Goal: Complete application form

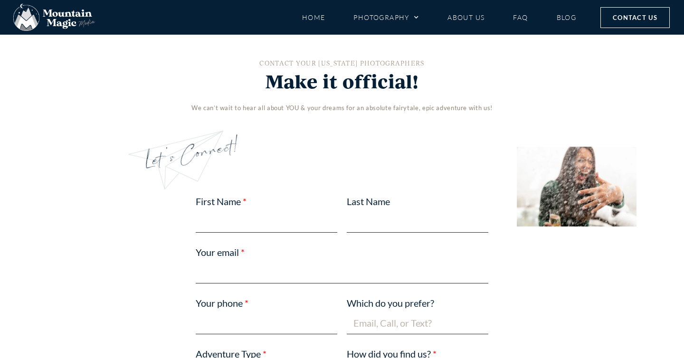
scroll to position [468, 0]
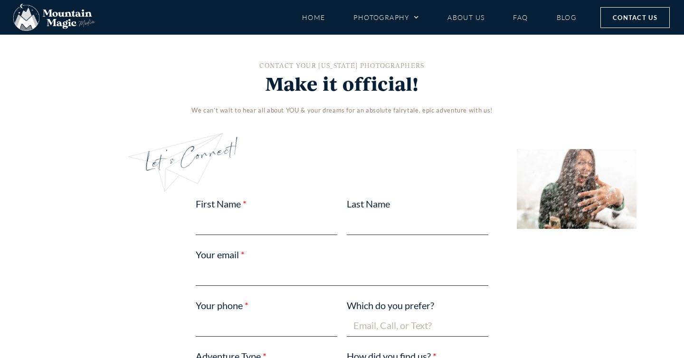
click at [244, 222] on input "First Name" at bounding box center [267, 224] width 142 height 22
type input "Matt"
type input "Harman"
type input "matth929@gmail.com"
click at [252, 326] on input "Your phone" at bounding box center [267, 325] width 142 height 22
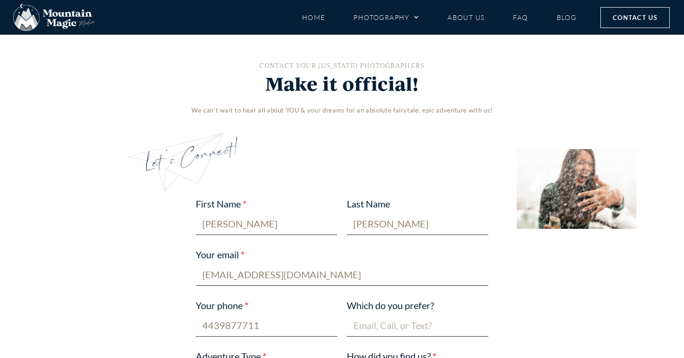
type input "4439877711"
click at [389, 321] on input "Which do you prefer?" at bounding box center [418, 325] width 142 height 22
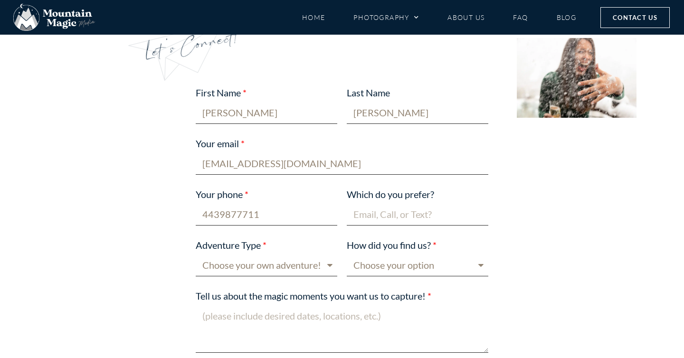
scroll to position [580, 0]
type input "text"
click at [311, 265] on select "Choose your own adventure! Proposal Engagement Elopement Wedding Boudoir Family…" at bounding box center [267, 264] width 142 height 22
select select "Proposal"
click at [378, 264] on select "Choose your option Blog post Crested Butte Gunnison Wedding Guide Event Faceboo…" at bounding box center [418, 264] width 142 height 22
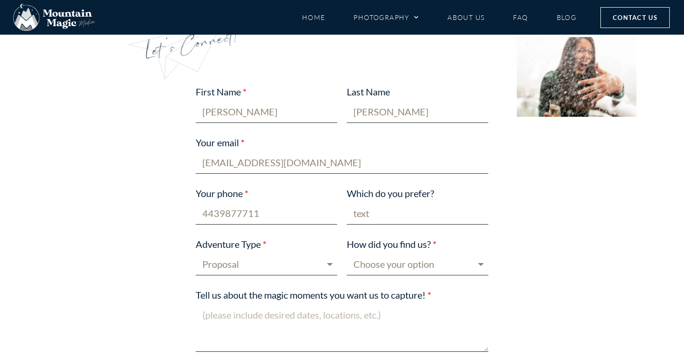
select select "Google"
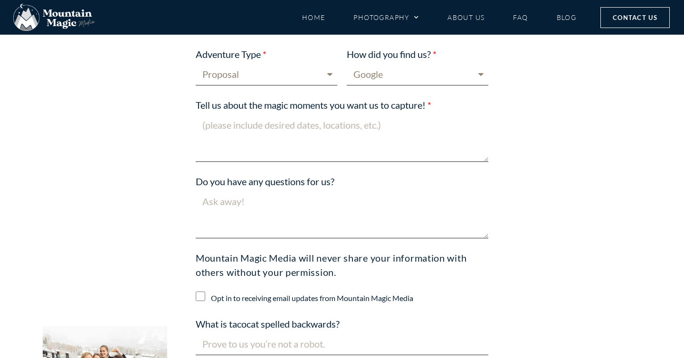
scroll to position [771, 0]
click at [231, 133] on textarea "Tell us about the magic moments you want us to capture!" at bounding box center [342, 137] width 293 height 48
type textarea "W"
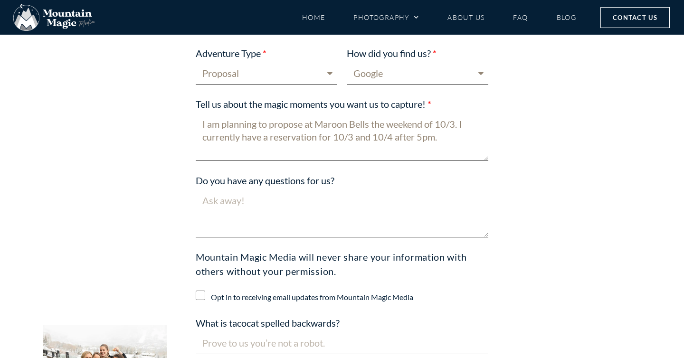
type textarea "I am planning to propose at Maroon Bells the weekend of 10/3. I currently have …"
click at [221, 203] on textarea "Do you have any questions for us?" at bounding box center [342, 214] width 293 height 48
type textarea "W"
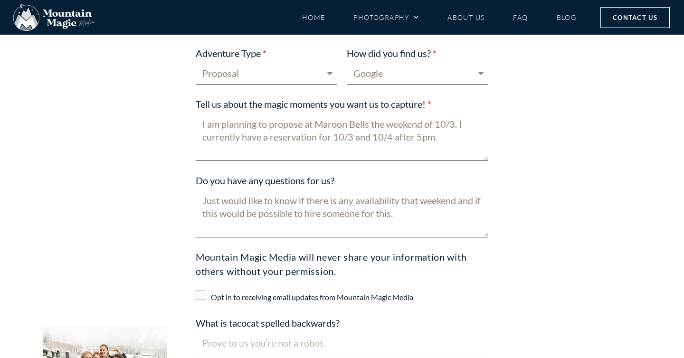
drag, startPoint x: 460, startPoint y: 199, endPoint x: 516, endPoint y: 246, distance: 72.2
click at [516, 246] on div "First Name Matt Last Name Harman Your email matth929@gmail.com Your phone 44398…" at bounding box center [342, 146] width 570 height 524
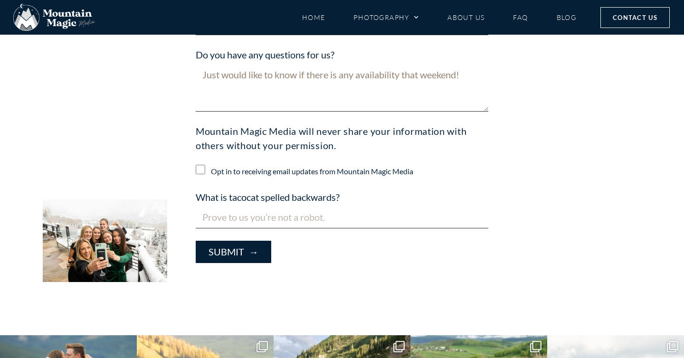
scroll to position [897, 0]
type textarea "Just would like to know if there is any availability that weekend!"
click at [268, 222] on input "What is tacocat spelled backwards?" at bounding box center [342, 218] width 293 height 22
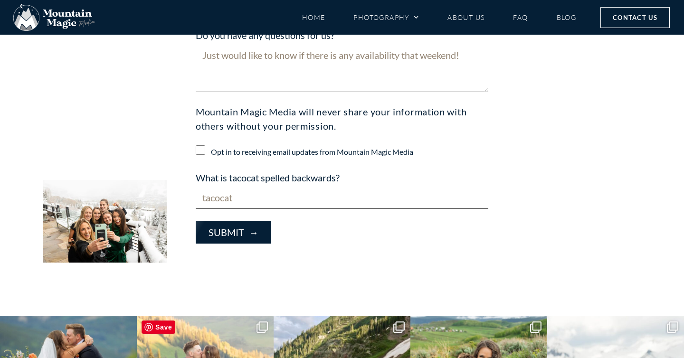
scroll to position [880, 0]
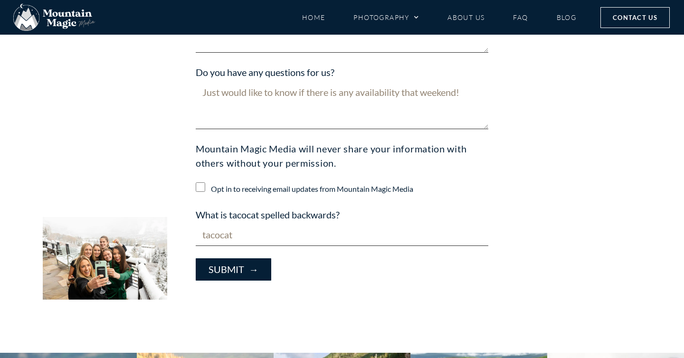
type input "tacocat"
click at [227, 272] on span "Submit →" at bounding box center [234, 269] width 50 height 11
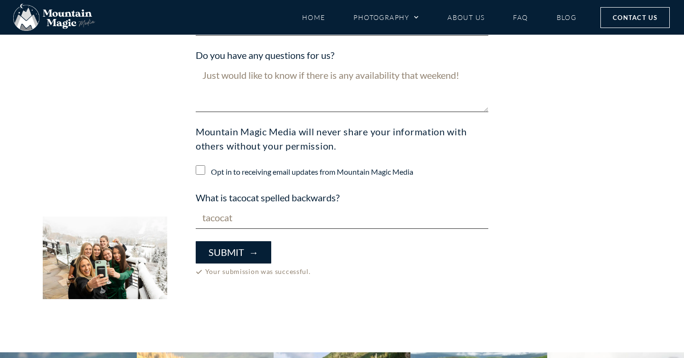
scroll to position [872, 0]
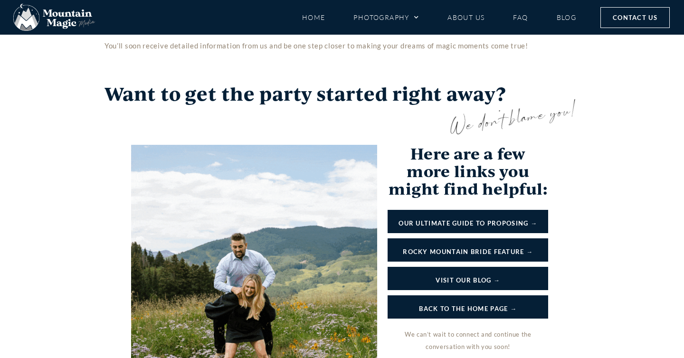
scroll to position [933, 0]
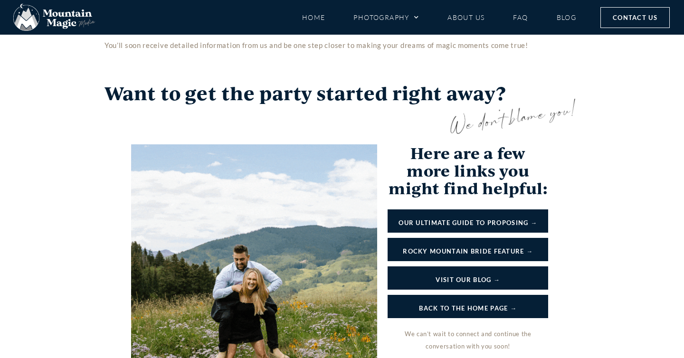
click at [484, 221] on link "OUR ULTIMATE GUIDE TO PROPOSING →" at bounding box center [468, 220] width 161 height 23
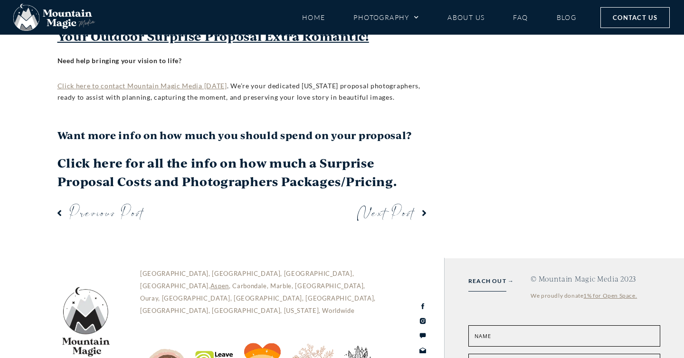
scroll to position [9128, 0]
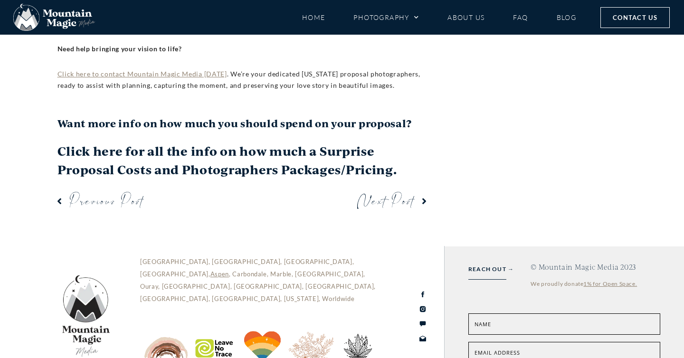
click at [642, 17] on span "Contact Us" at bounding box center [635, 17] width 45 height 10
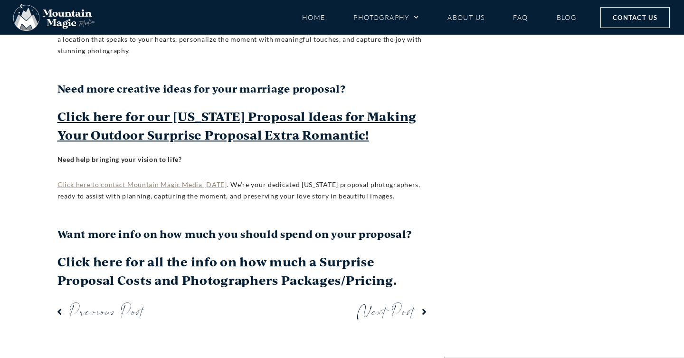
scroll to position [9010, 0]
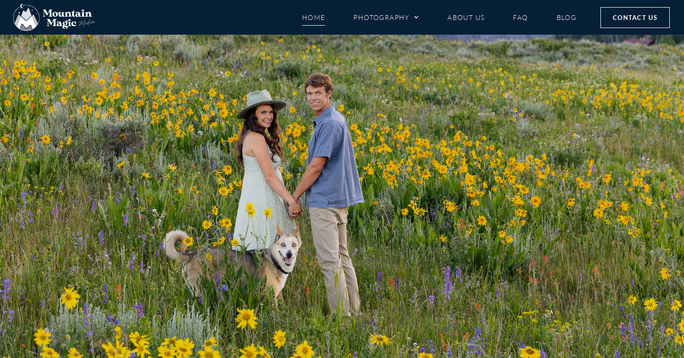
click at [308, 18] on link "Home" at bounding box center [313, 17] width 23 height 17
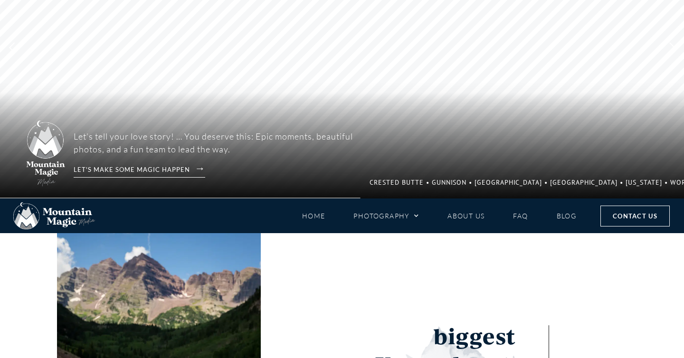
scroll to position [136, 0]
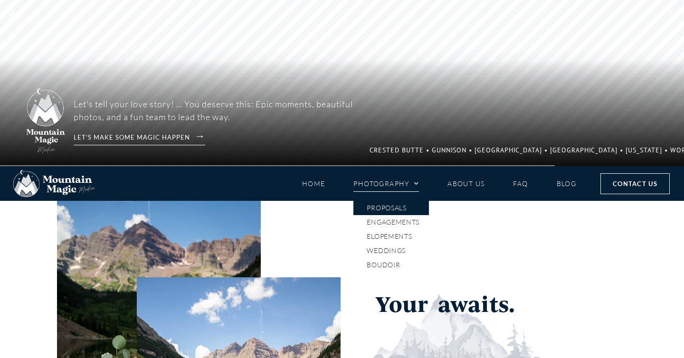
click at [389, 208] on link "Proposals" at bounding box center [391, 208] width 76 height 14
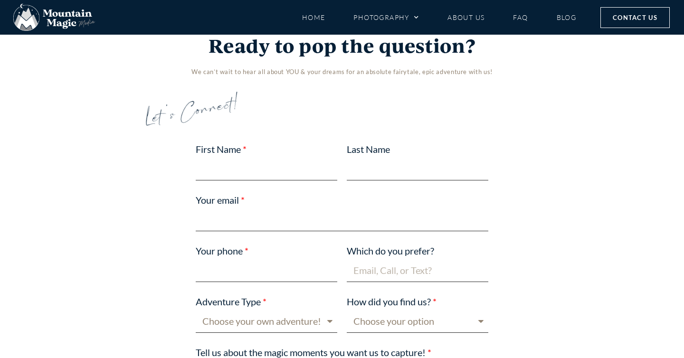
scroll to position [3313, 0]
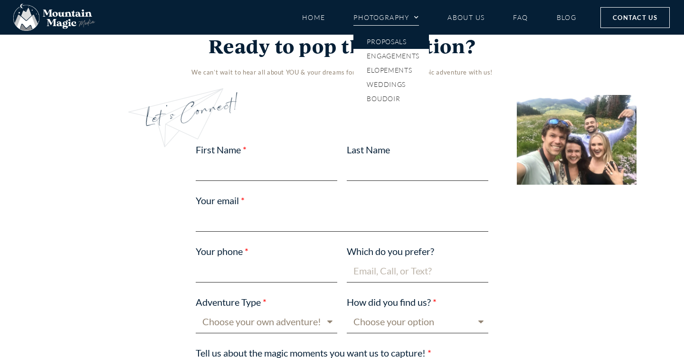
click at [413, 16] on span "Menu" at bounding box center [413, 17] width 9 height 14
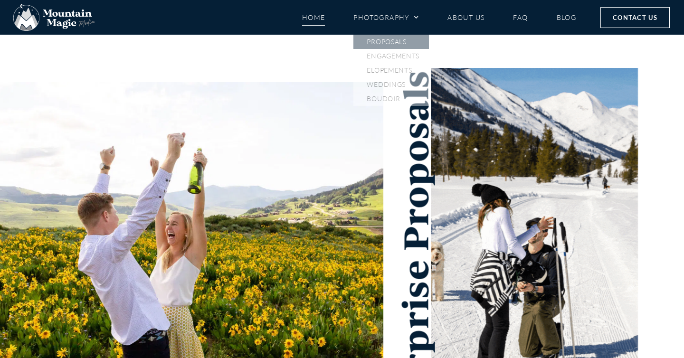
click at [307, 19] on link "Home" at bounding box center [313, 17] width 23 height 17
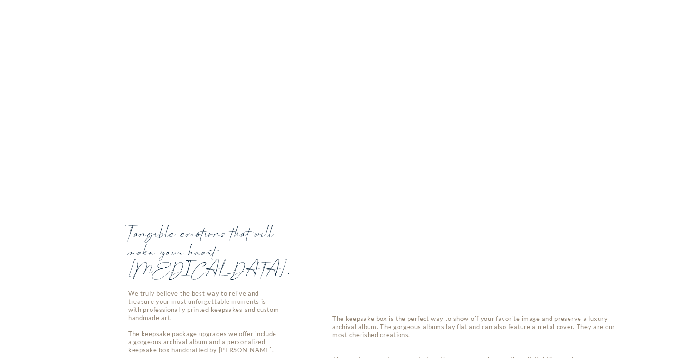
scroll to position [2414, 0]
click at [126, 322] on icon at bounding box center [127, 326] width 9 height 9
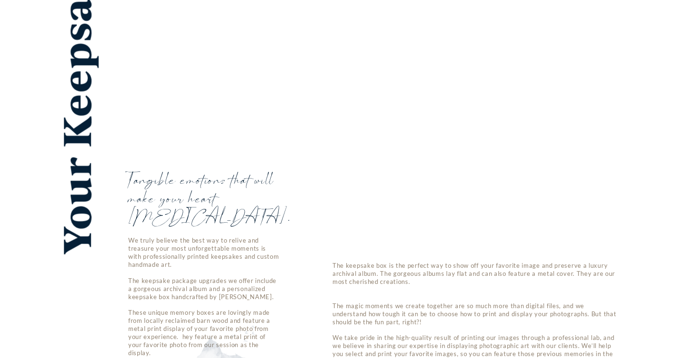
scroll to position [2464, 0]
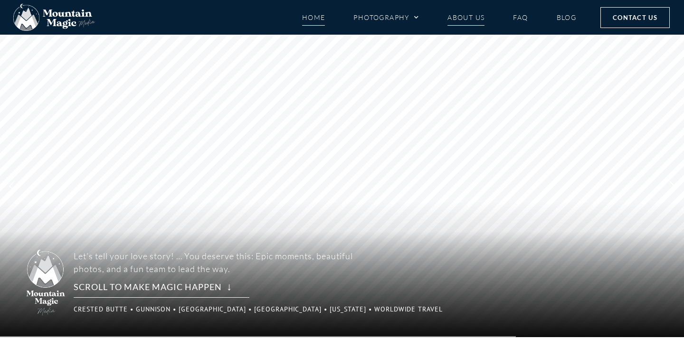
click at [462, 17] on link "About Us" at bounding box center [465, 17] width 37 height 17
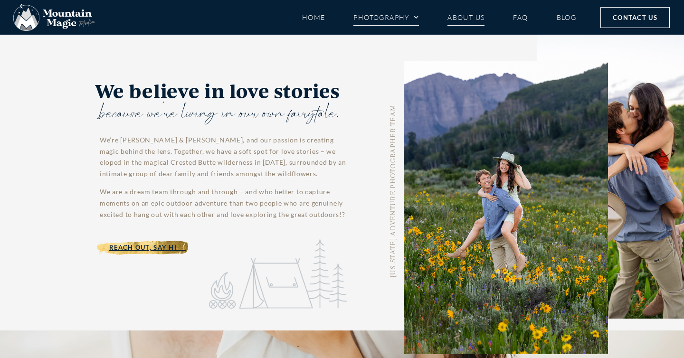
click at [403, 17] on link "Photography" at bounding box center [386, 17] width 66 height 17
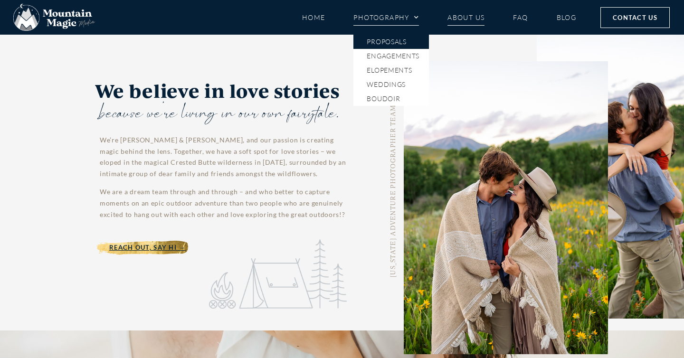
click at [395, 41] on link "Proposals" at bounding box center [391, 42] width 76 height 14
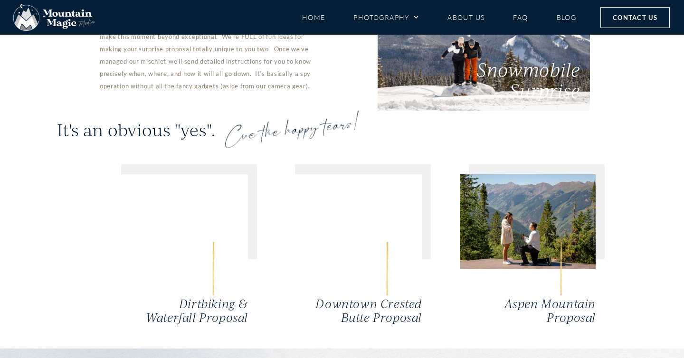
scroll to position [2741, 0]
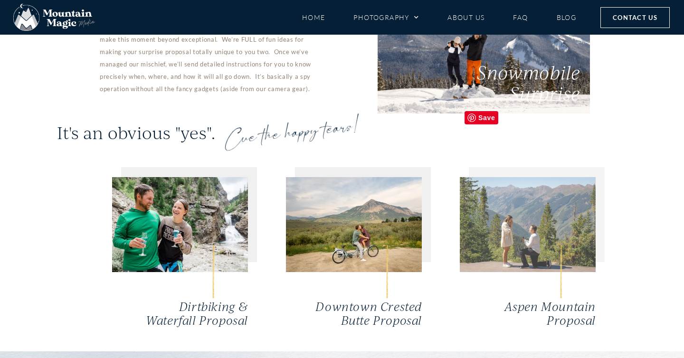
click at [550, 177] on img at bounding box center [528, 224] width 136 height 95
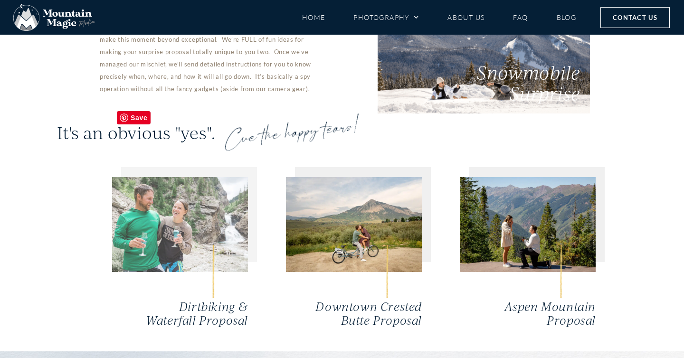
click at [196, 177] on img at bounding box center [180, 224] width 136 height 95
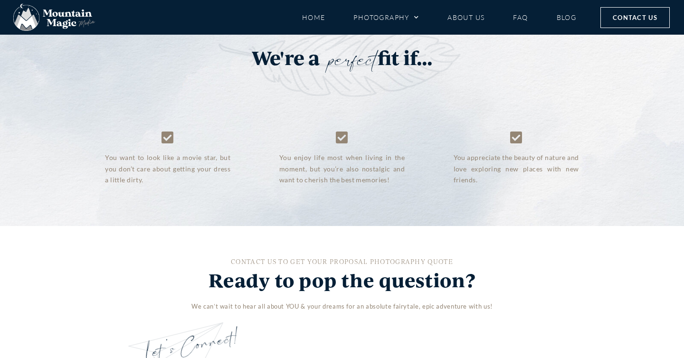
scroll to position [3076, 0]
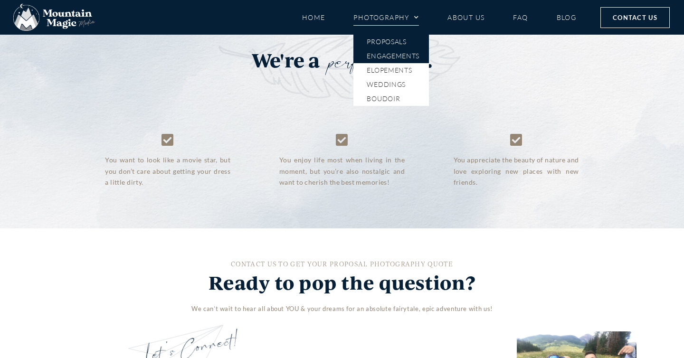
click at [395, 56] on link "Engagements" at bounding box center [391, 56] width 76 height 14
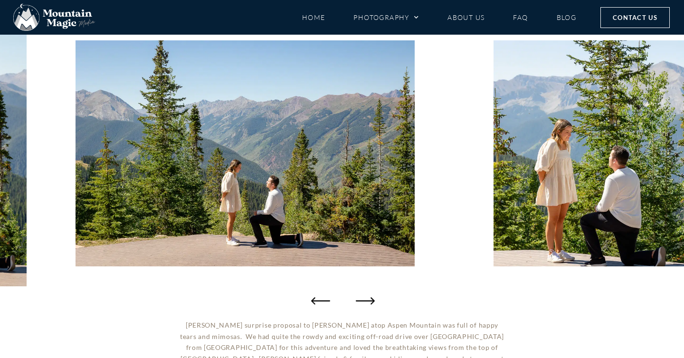
scroll to position [117, 0]
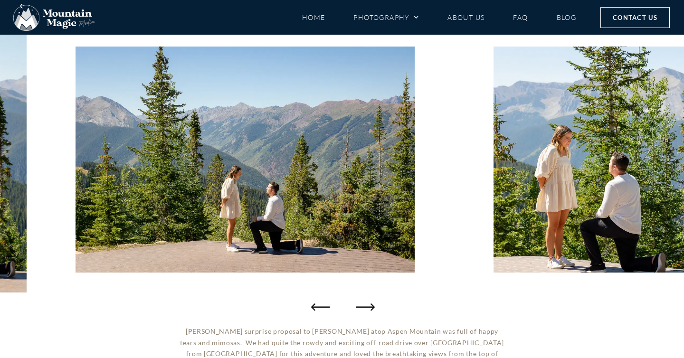
click at [369, 307] on icon "Next slide" at bounding box center [365, 306] width 19 height 7
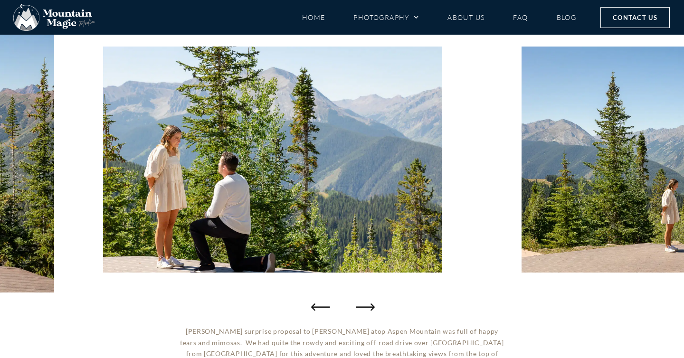
click at [369, 307] on icon "Next slide" at bounding box center [365, 306] width 19 height 7
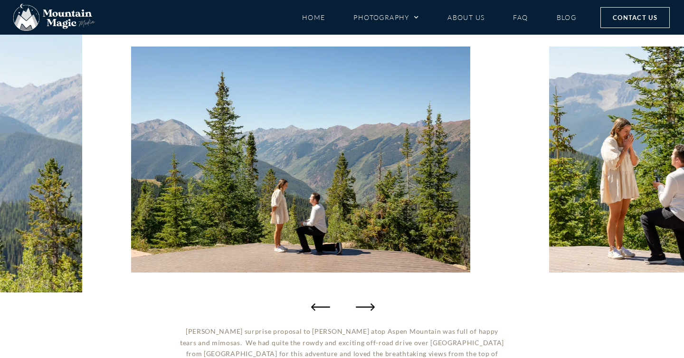
click at [369, 307] on icon "Next slide" at bounding box center [365, 306] width 19 height 7
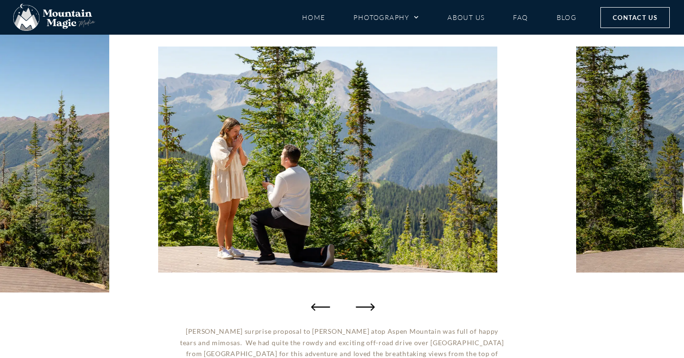
click at [369, 307] on icon "Next slide" at bounding box center [365, 306] width 19 height 7
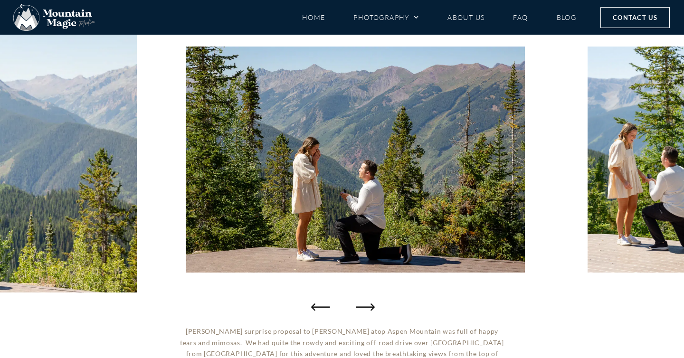
click at [369, 307] on icon "Next slide" at bounding box center [365, 306] width 19 height 7
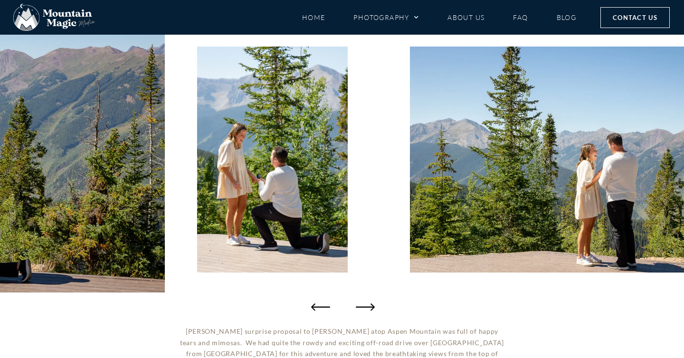
click at [369, 307] on icon "Next slide" at bounding box center [365, 306] width 19 height 7
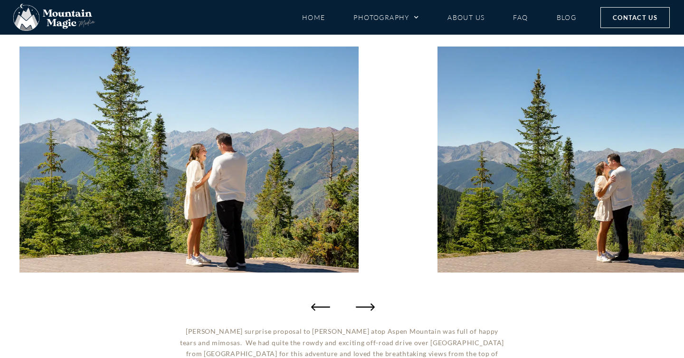
click at [369, 307] on icon "Next slide" at bounding box center [365, 306] width 19 height 7
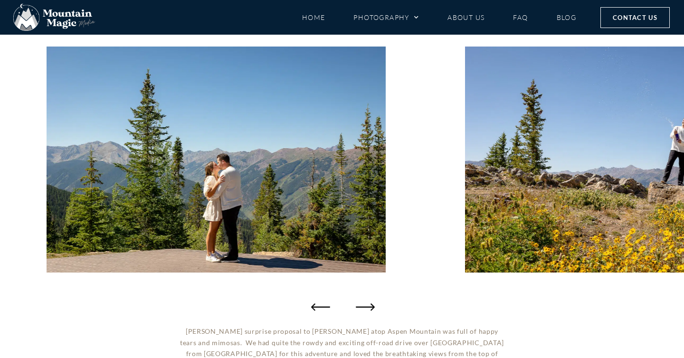
click at [369, 307] on icon "Next slide" at bounding box center [365, 306] width 19 height 7
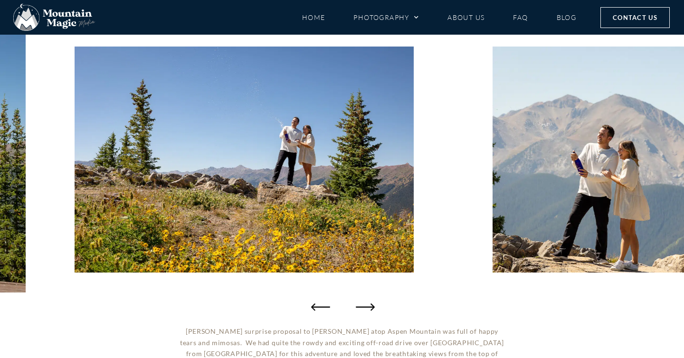
click at [369, 307] on icon "Next slide" at bounding box center [365, 306] width 19 height 7
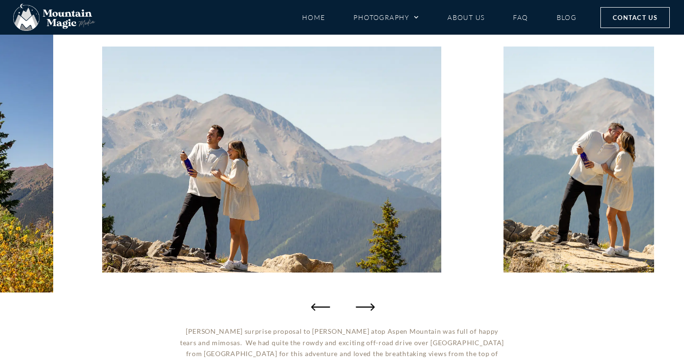
click at [369, 307] on icon "Next slide" at bounding box center [365, 306] width 19 height 7
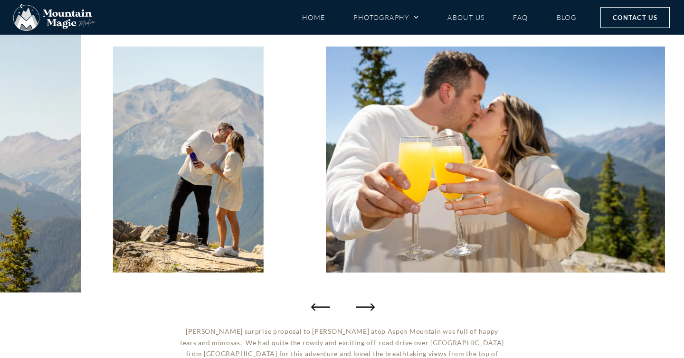
click at [369, 307] on icon "Next slide" at bounding box center [365, 306] width 19 height 7
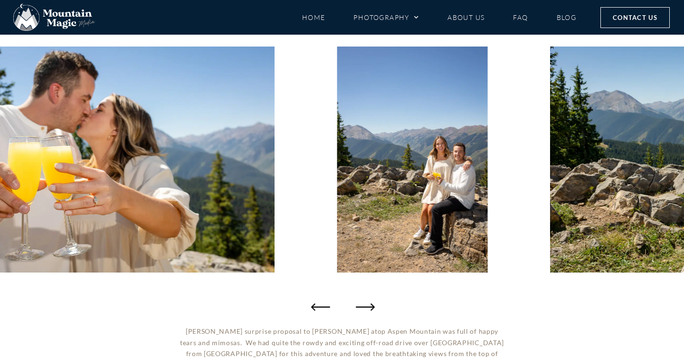
click at [369, 307] on icon "Next slide" at bounding box center [365, 306] width 19 height 7
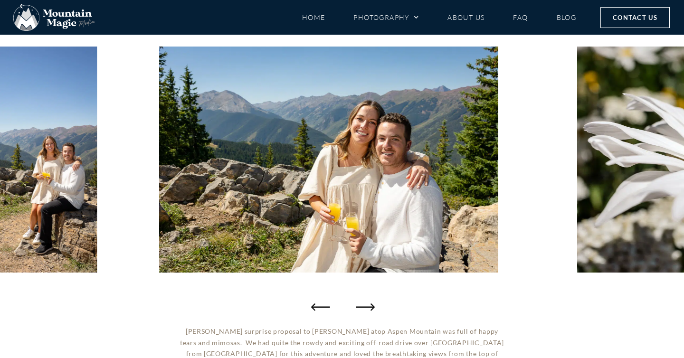
click at [369, 307] on icon "Next slide" at bounding box center [365, 306] width 19 height 7
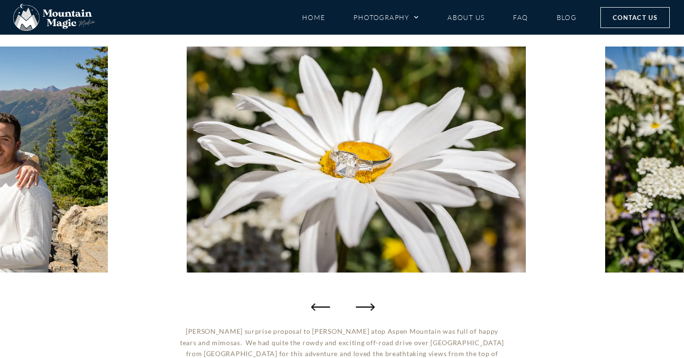
click at [369, 307] on icon "Next slide" at bounding box center [365, 306] width 19 height 7
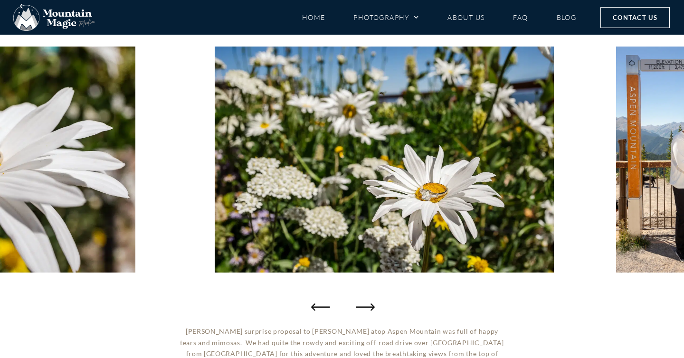
click at [369, 307] on icon "Next slide" at bounding box center [365, 306] width 19 height 7
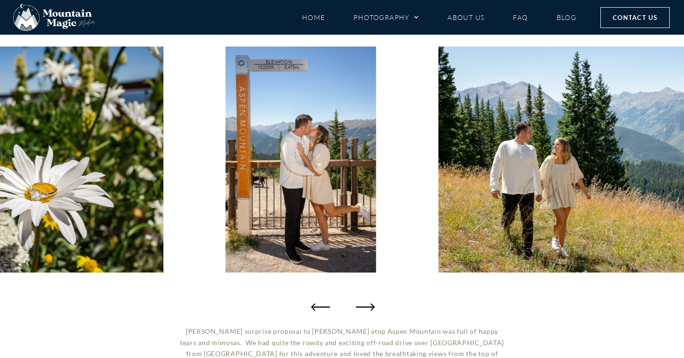
click at [369, 307] on icon "Next slide" at bounding box center [365, 306] width 19 height 7
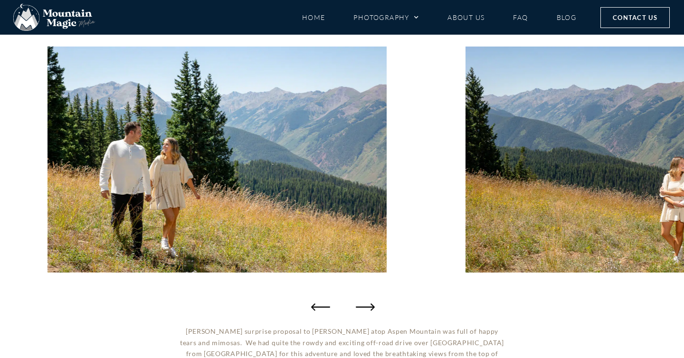
click at [369, 307] on icon "Next slide" at bounding box center [365, 306] width 19 height 7
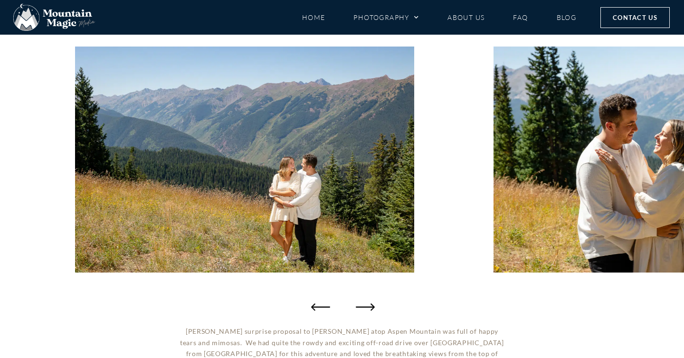
click at [369, 307] on icon "Next slide" at bounding box center [365, 306] width 19 height 7
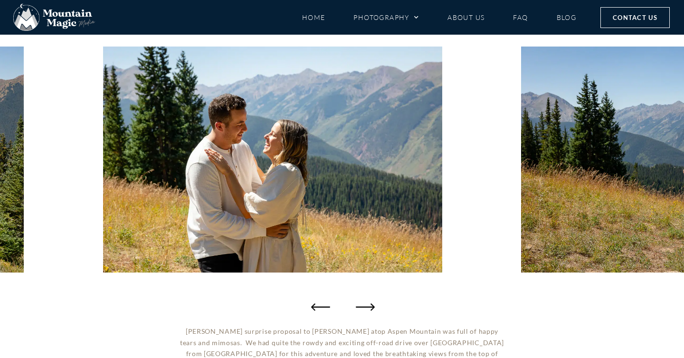
click at [369, 307] on icon "Next slide" at bounding box center [365, 306] width 19 height 7
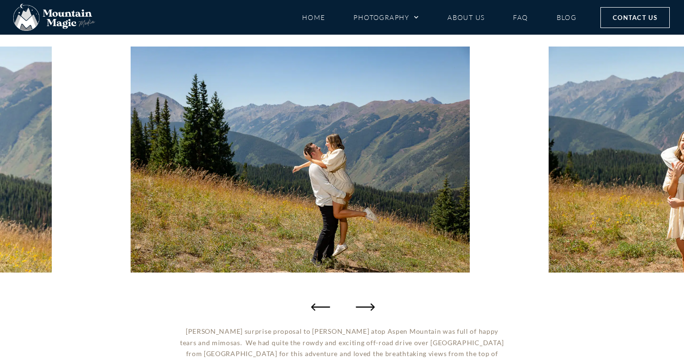
click at [369, 307] on icon "Next slide" at bounding box center [365, 306] width 19 height 7
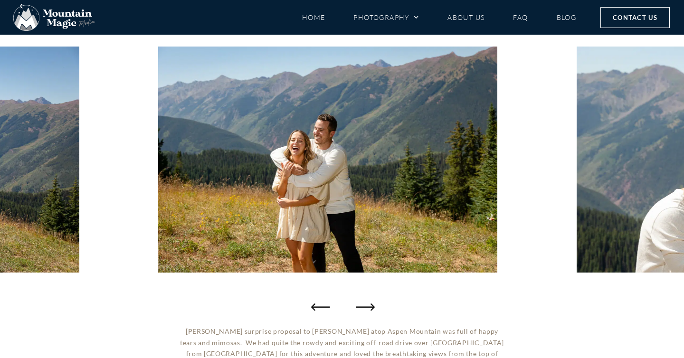
click at [369, 307] on icon "Next slide" at bounding box center [365, 306] width 19 height 7
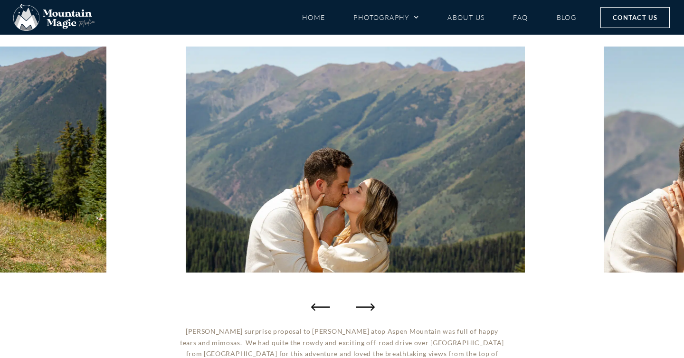
click at [369, 307] on icon "Next slide" at bounding box center [365, 306] width 19 height 7
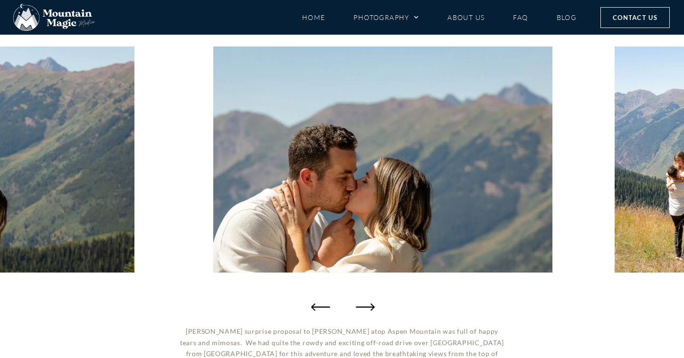
click at [369, 307] on icon "Next slide" at bounding box center [365, 306] width 19 height 7
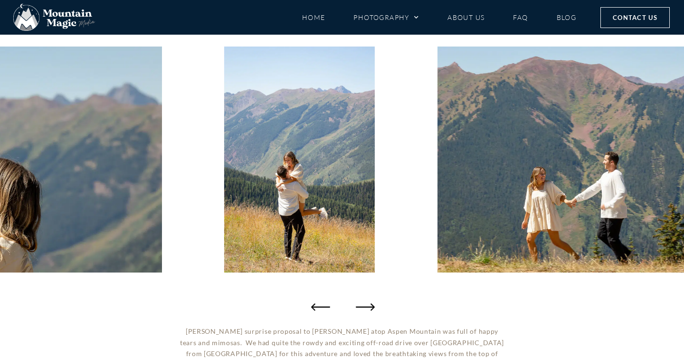
click at [369, 307] on icon "Next slide" at bounding box center [365, 306] width 19 height 7
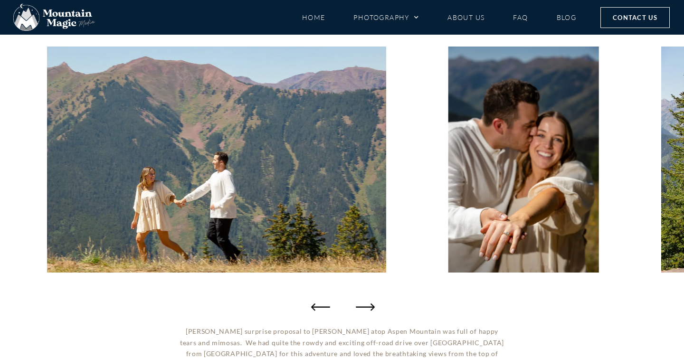
click at [369, 307] on icon "Next slide" at bounding box center [365, 306] width 19 height 7
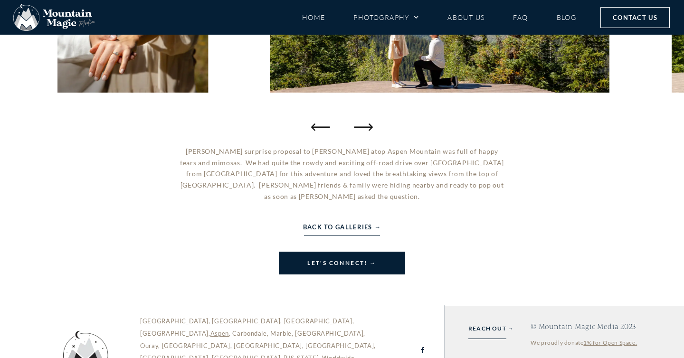
scroll to position [395, 0]
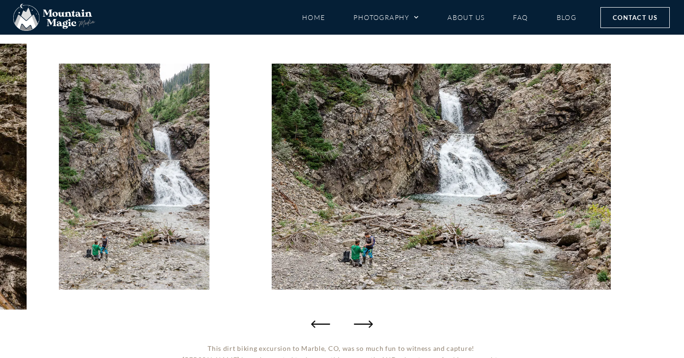
scroll to position [126, 0]
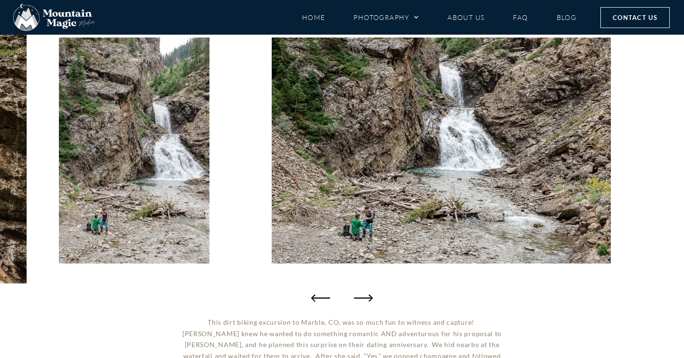
click at [32, 164] on div at bounding box center [342, 151] width 684 height 266
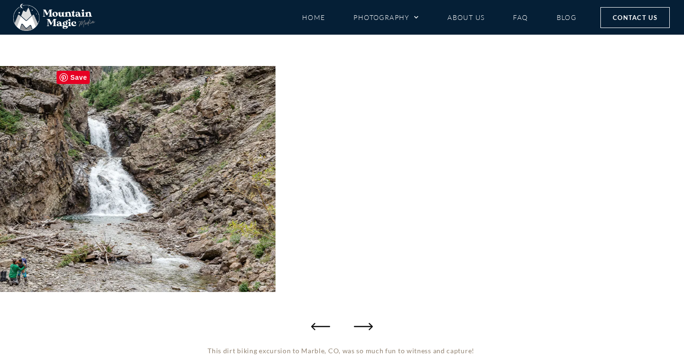
scroll to position [95, 0]
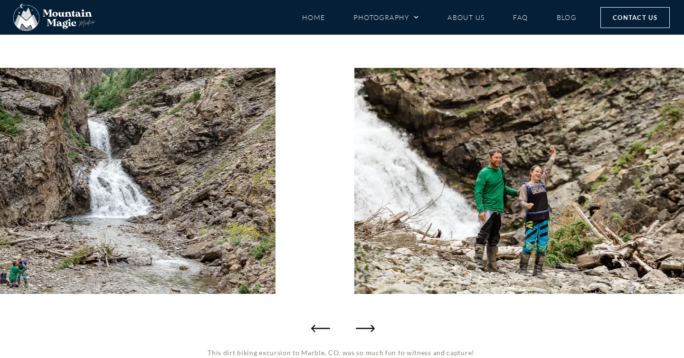
click at [371, 325] on icon "Next slide" at bounding box center [365, 328] width 19 height 7
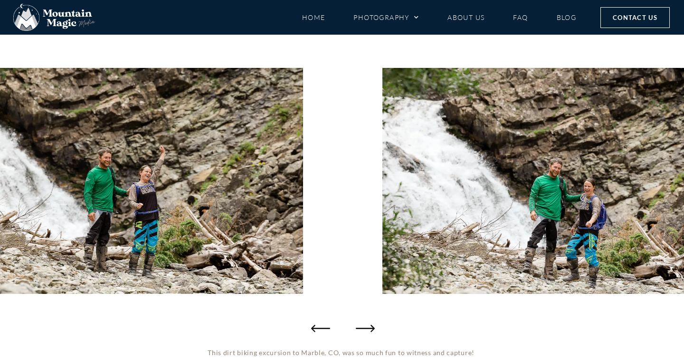
click at [371, 325] on icon "Next slide" at bounding box center [365, 328] width 19 height 7
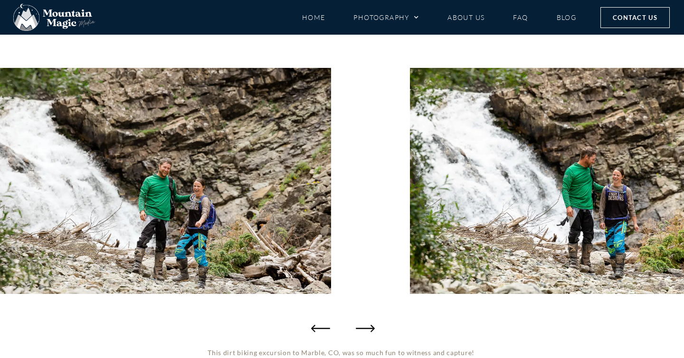
click at [371, 325] on icon "Next slide" at bounding box center [365, 328] width 19 height 7
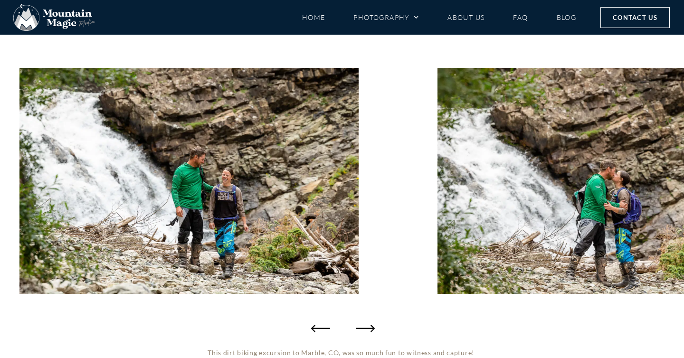
click at [371, 325] on icon "Next slide" at bounding box center [365, 328] width 19 height 7
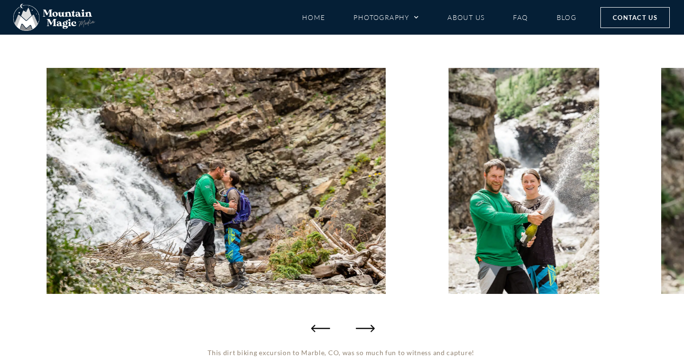
click at [371, 325] on icon "Next slide" at bounding box center [365, 328] width 19 height 7
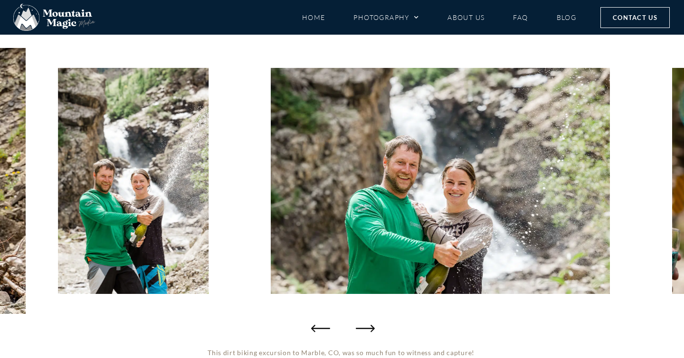
click at [371, 325] on icon "Next slide" at bounding box center [365, 328] width 19 height 7
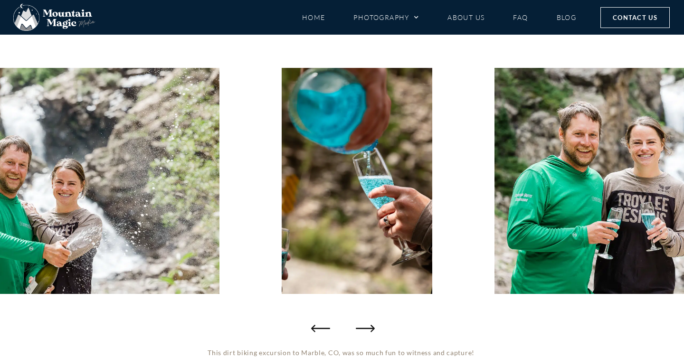
click at [371, 325] on icon "Next slide" at bounding box center [365, 328] width 19 height 7
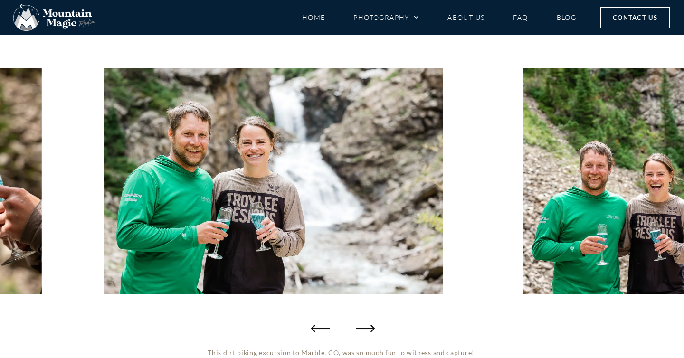
click at [371, 325] on icon "Next slide" at bounding box center [365, 328] width 19 height 7
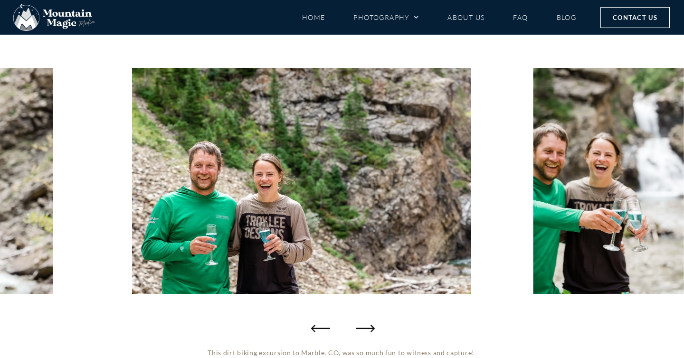
click at [371, 325] on icon "Next slide" at bounding box center [365, 328] width 19 height 7
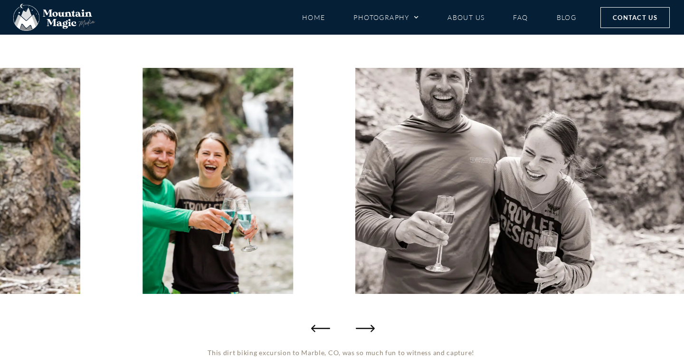
click at [371, 325] on icon "Next slide" at bounding box center [365, 328] width 19 height 7
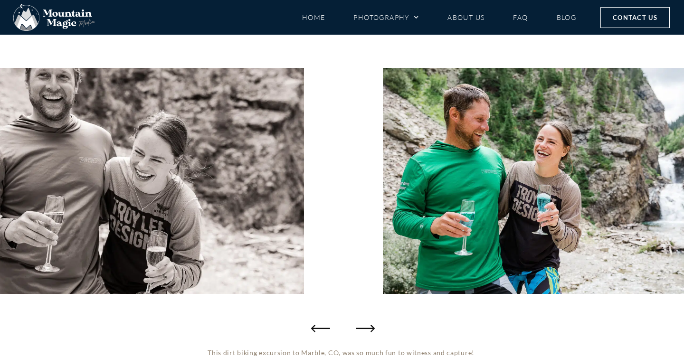
click at [371, 325] on icon "Next slide" at bounding box center [365, 328] width 19 height 7
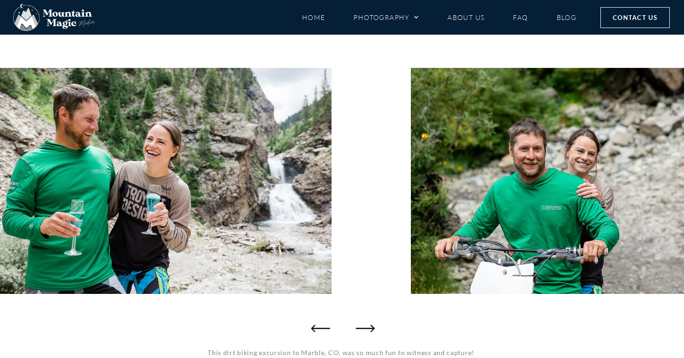
click at [371, 325] on icon "Next slide" at bounding box center [365, 328] width 19 height 7
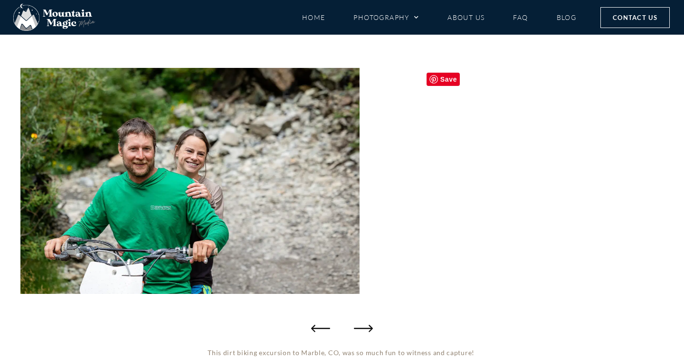
click at [459, 219] on img "20 / 40" at bounding box center [497, 181] width 151 height 226
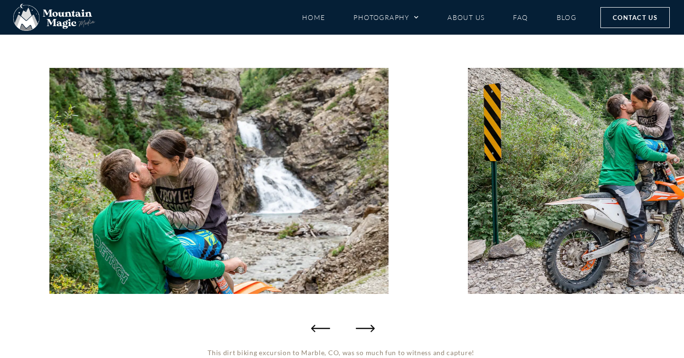
click at [369, 325] on icon "Next slide" at bounding box center [365, 328] width 19 height 19
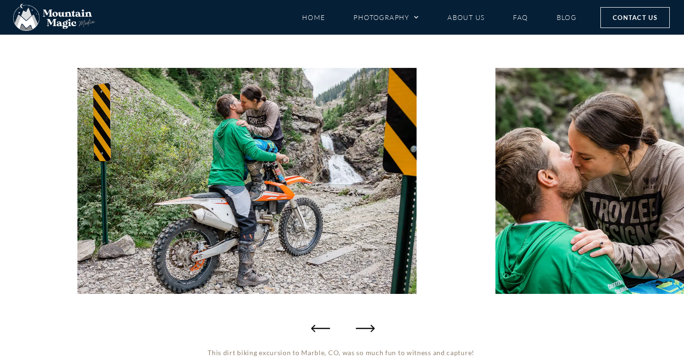
click at [369, 325] on icon "Next slide" at bounding box center [365, 328] width 19 height 19
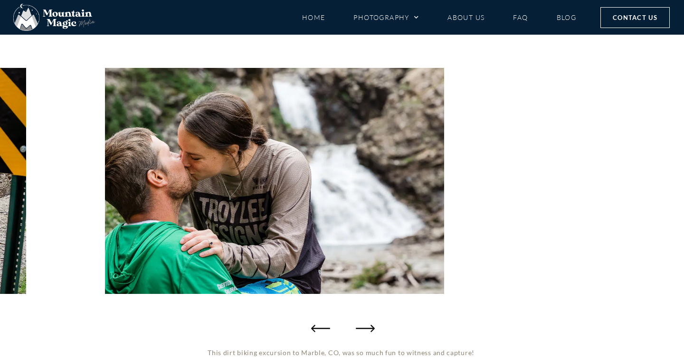
click at [369, 325] on icon "Next slide" at bounding box center [365, 328] width 19 height 19
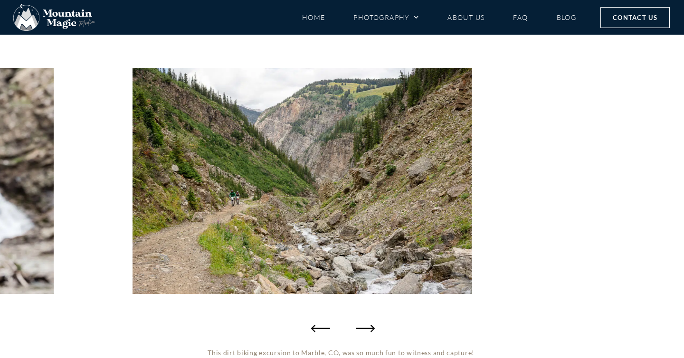
click at [369, 325] on icon "Next slide" at bounding box center [365, 328] width 19 height 19
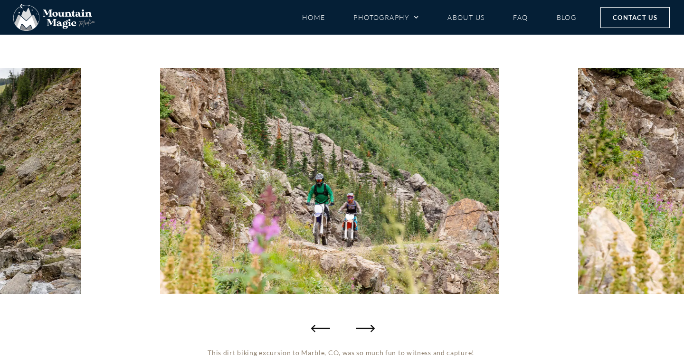
click at [369, 325] on icon "Next slide" at bounding box center [365, 328] width 19 height 19
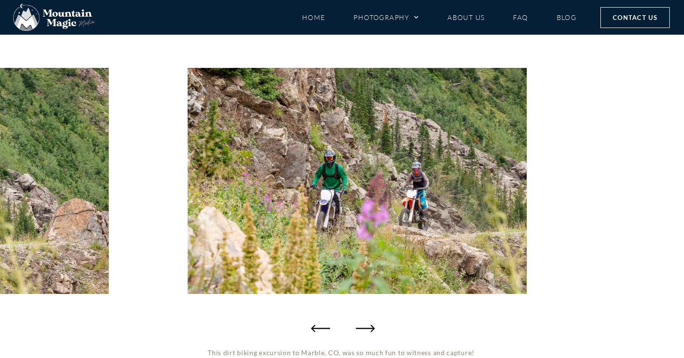
click at [369, 325] on icon "Next slide" at bounding box center [365, 328] width 19 height 19
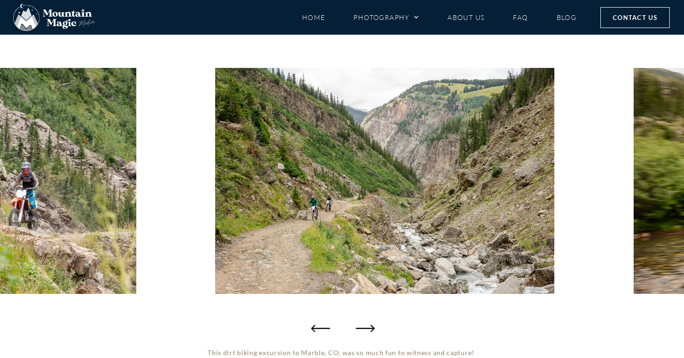
click at [369, 325] on icon "Next slide" at bounding box center [365, 328] width 19 height 19
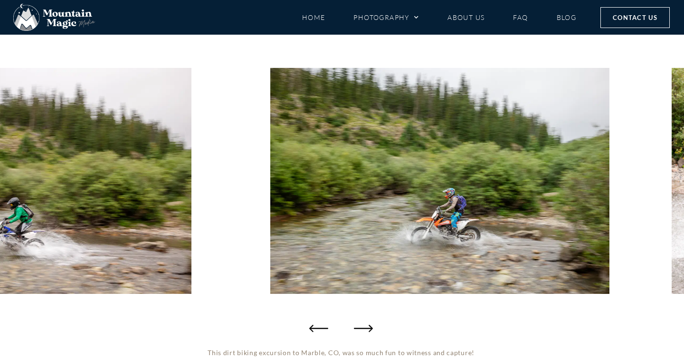
click at [319, 327] on icon "Previous slide" at bounding box center [318, 328] width 19 height 19
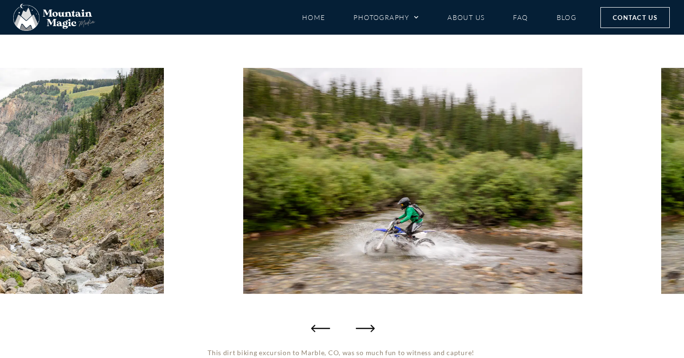
click at [369, 330] on icon "Next slide" at bounding box center [365, 328] width 19 height 19
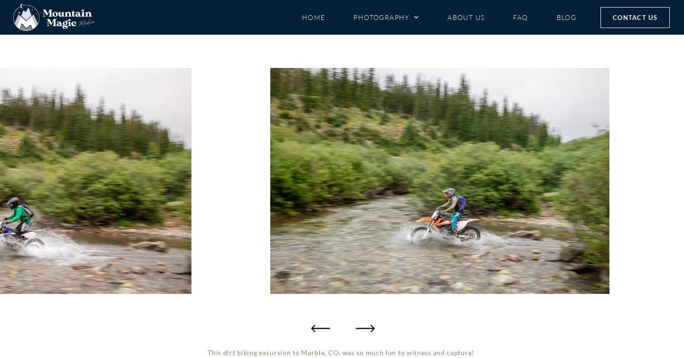
click at [369, 330] on icon "Next slide" at bounding box center [365, 328] width 19 height 19
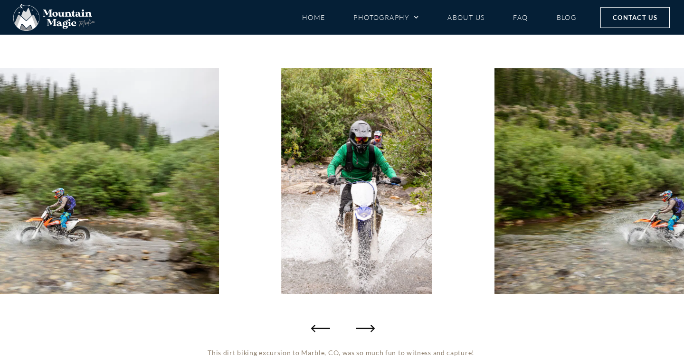
click at [369, 330] on icon "Next slide" at bounding box center [365, 328] width 19 height 19
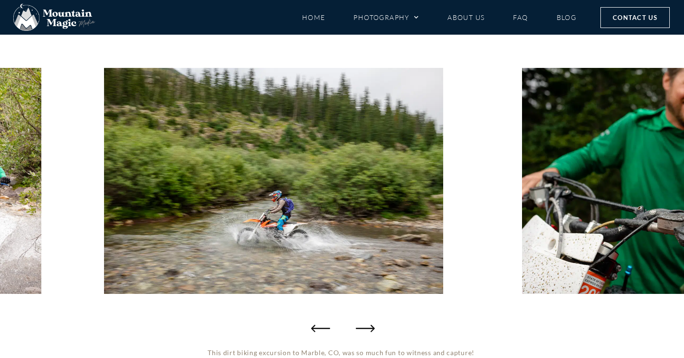
click at [369, 330] on icon "Next slide" at bounding box center [365, 328] width 19 height 19
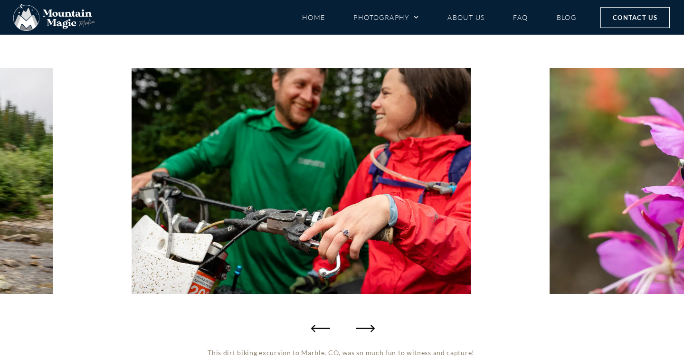
click at [369, 330] on icon "Next slide" at bounding box center [365, 328] width 19 height 19
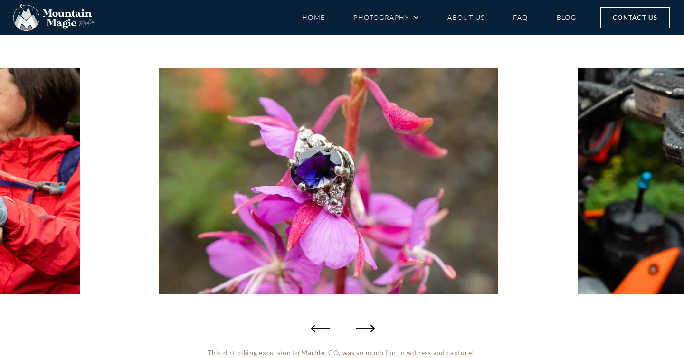
click at [369, 330] on icon "Next slide" at bounding box center [365, 328] width 19 height 19
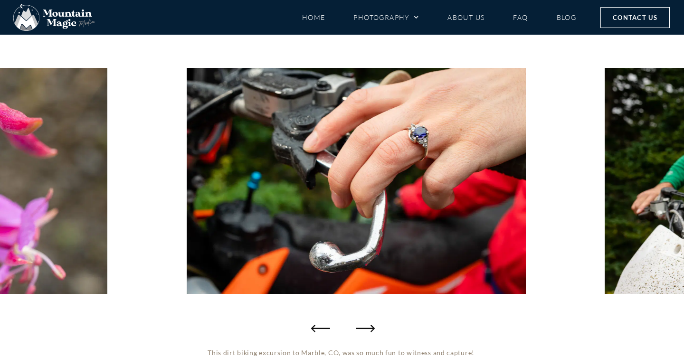
click at [369, 330] on icon "Next slide" at bounding box center [365, 328] width 19 height 19
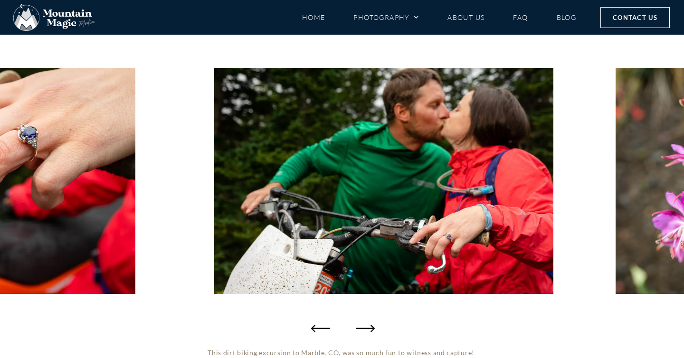
click at [369, 330] on icon "Next slide" at bounding box center [365, 328] width 19 height 19
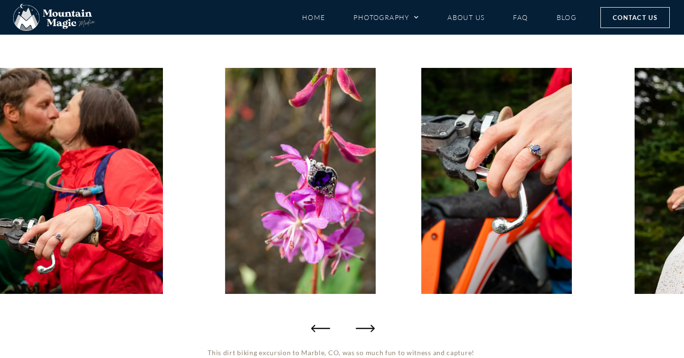
click at [369, 330] on icon "Next slide" at bounding box center [365, 328] width 19 height 19
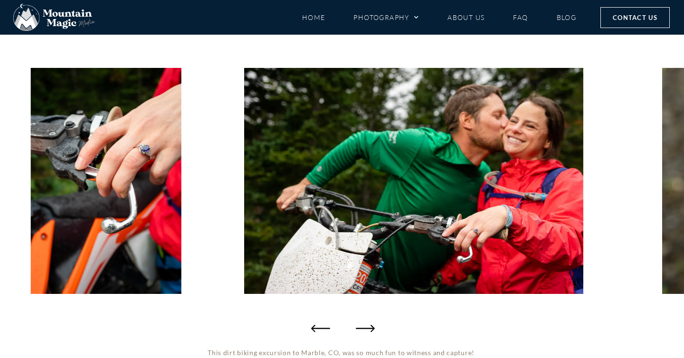
click at [369, 330] on icon "Next slide" at bounding box center [365, 328] width 19 height 19
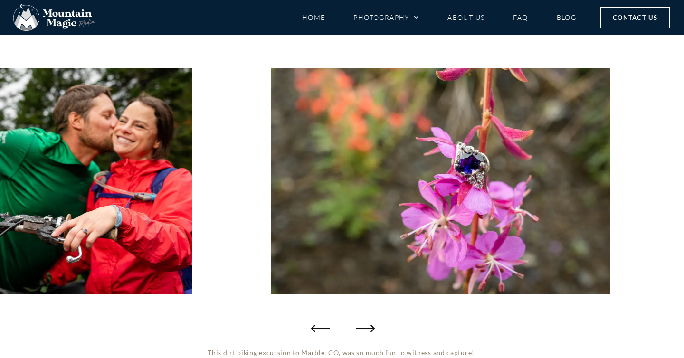
click at [369, 330] on icon "Next slide" at bounding box center [365, 328] width 19 height 19
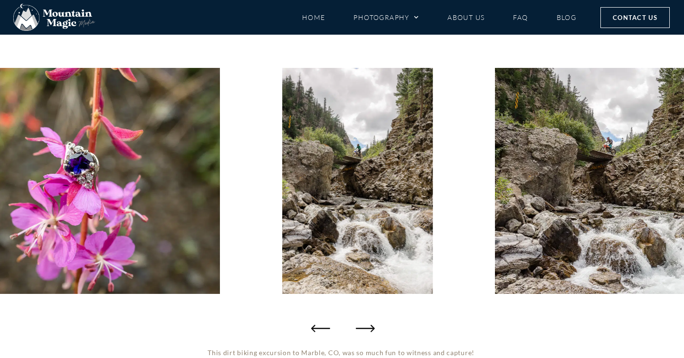
click at [369, 330] on icon "Next slide" at bounding box center [365, 328] width 19 height 19
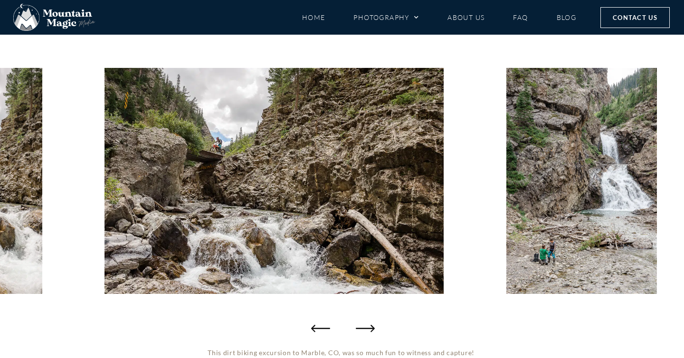
click at [369, 330] on icon "Next slide" at bounding box center [365, 328] width 19 height 19
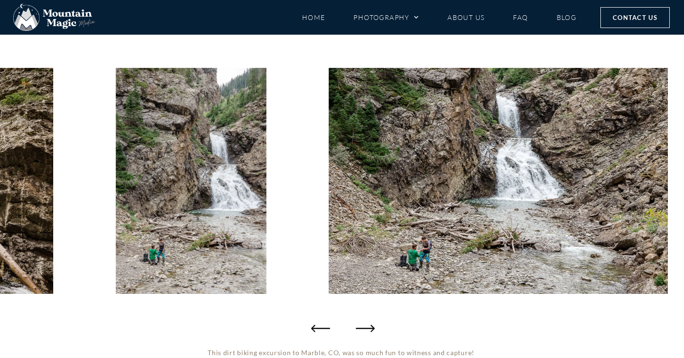
click at [369, 330] on icon "Next slide" at bounding box center [365, 328] width 19 height 19
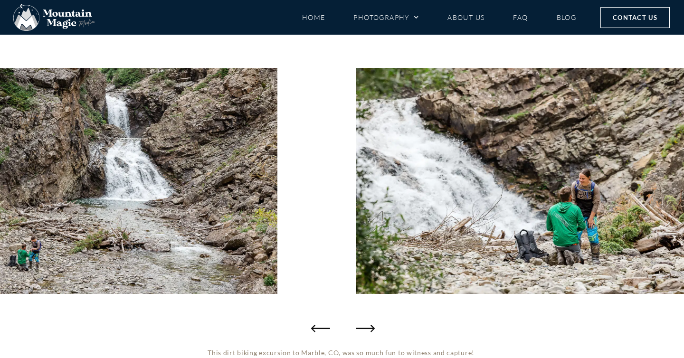
click at [369, 330] on icon "Next slide" at bounding box center [365, 328] width 19 height 19
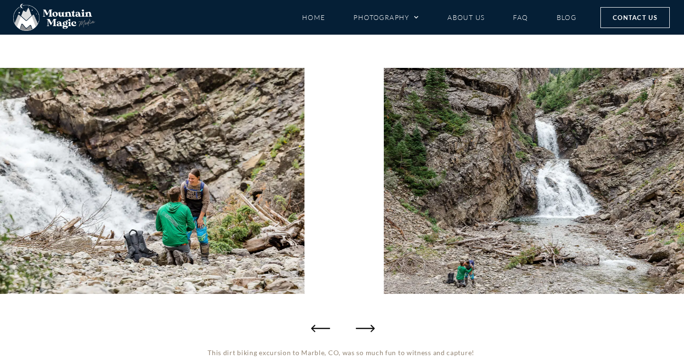
click at [366, 330] on icon "Next slide" at bounding box center [365, 328] width 19 height 19
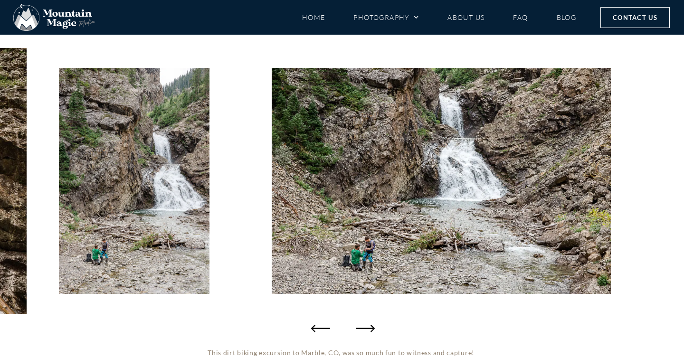
click at [366, 330] on icon "Next slide" at bounding box center [365, 328] width 19 height 19
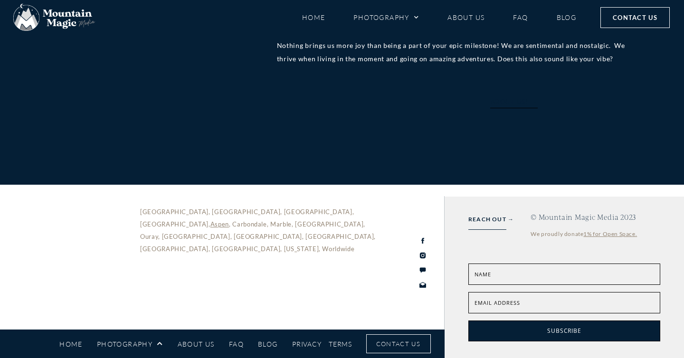
scroll to position [2954, 0]
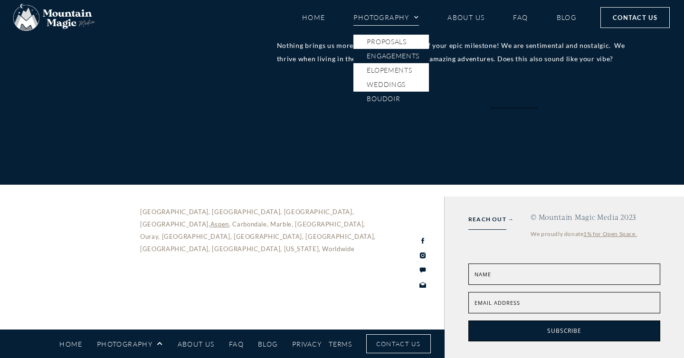
click at [379, 102] on link "Boudoir" at bounding box center [391, 99] width 76 height 14
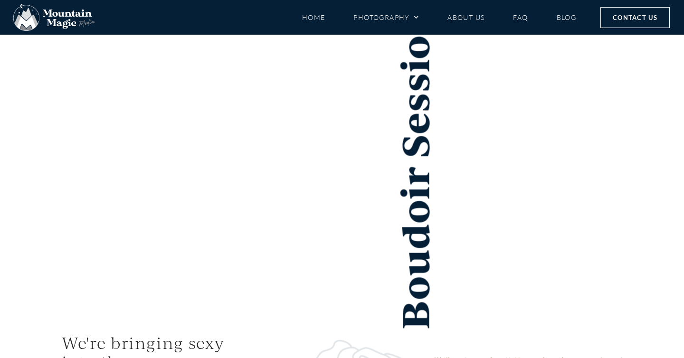
scroll to position [81, 0]
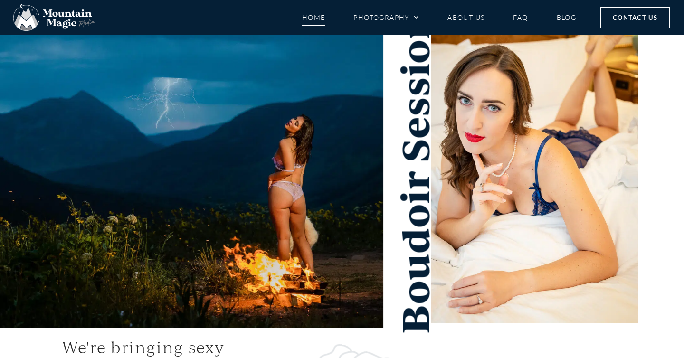
click at [313, 24] on link "Home" at bounding box center [313, 17] width 23 height 17
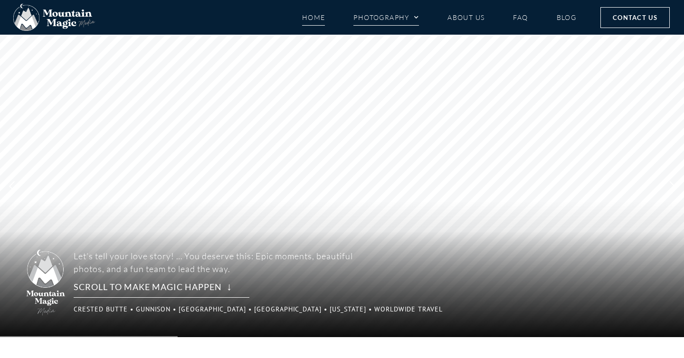
click at [417, 17] on span "Menu" at bounding box center [413, 17] width 9 height 14
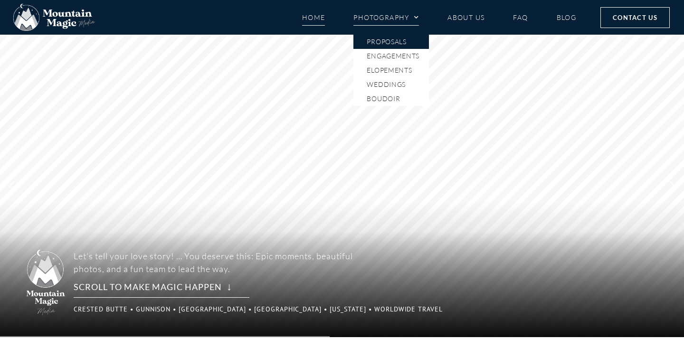
click at [406, 41] on link "Proposals" at bounding box center [391, 42] width 76 height 14
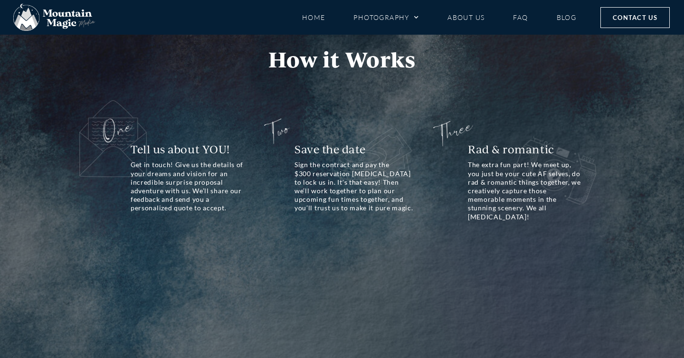
scroll to position [596, 0]
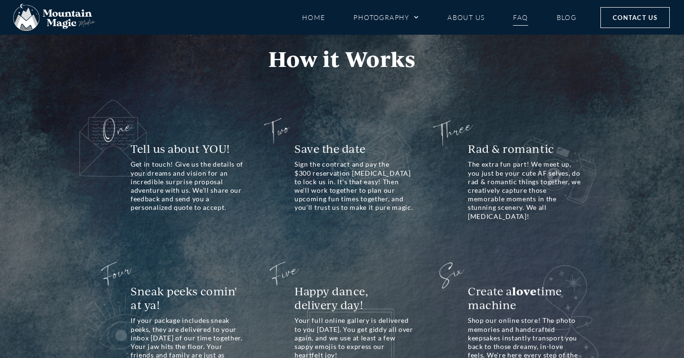
click at [519, 16] on link "FAQ" at bounding box center [520, 17] width 15 height 17
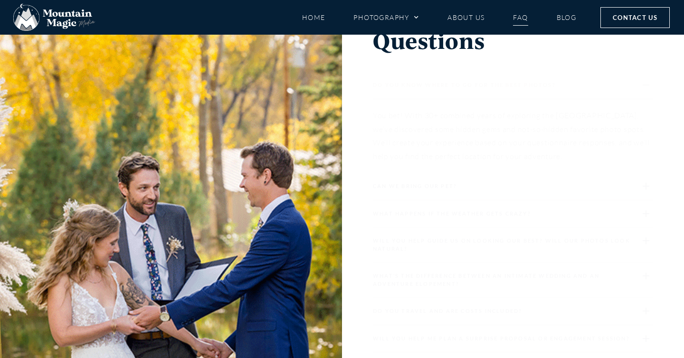
scroll to position [975, 0]
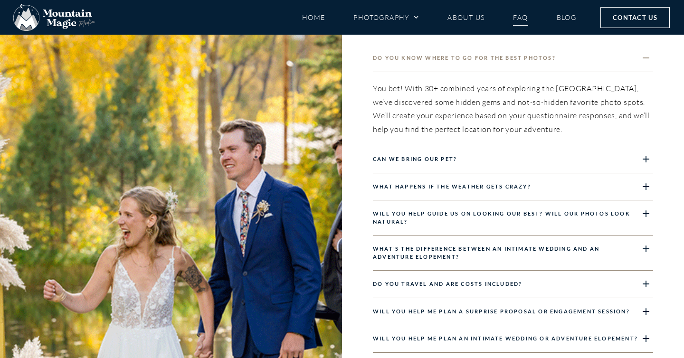
click at [645, 159] on icon at bounding box center [646, 159] width 10 height 10
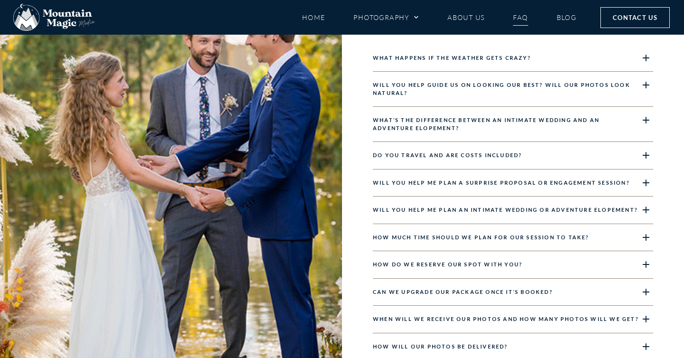
scroll to position [1122, 0]
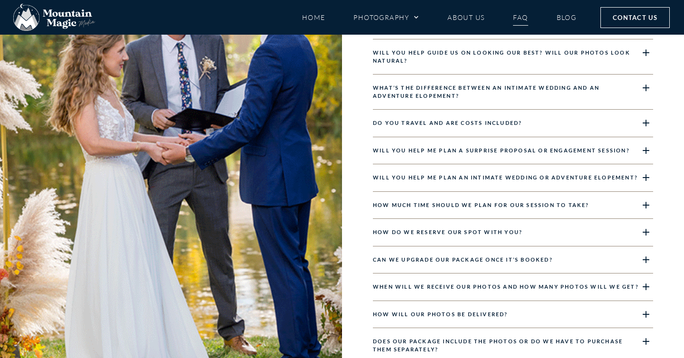
click at [392, 149] on link "Will you help me plan a surprise proposal or engagement session?" at bounding box center [501, 150] width 257 height 6
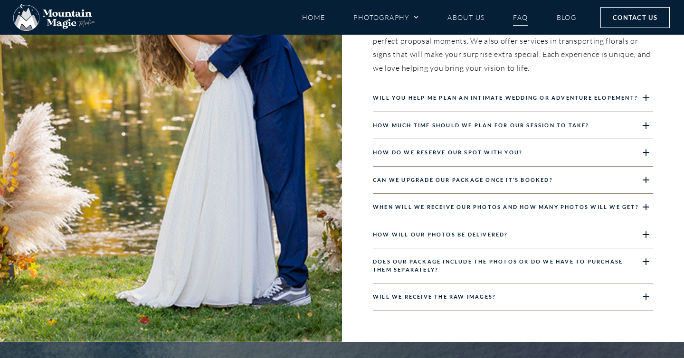
scroll to position [1217, 0]
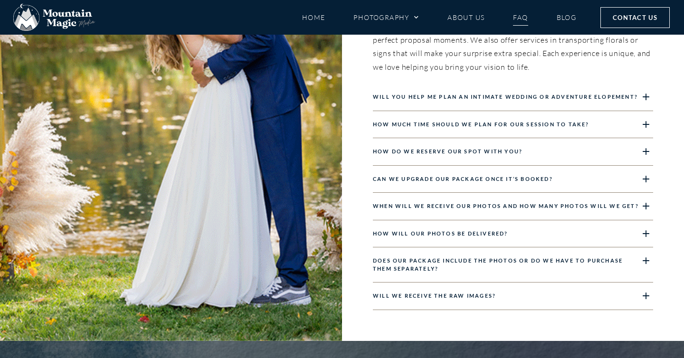
click at [401, 127] on div "How much time should we plan for our session to take?" at bounding box center [513, 125] width 280 height 28
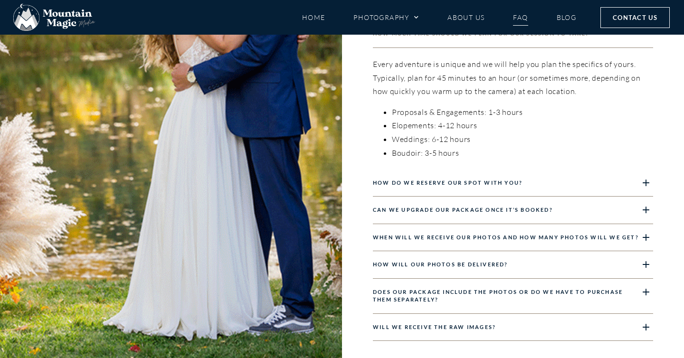
scroll to position [1232, 0]
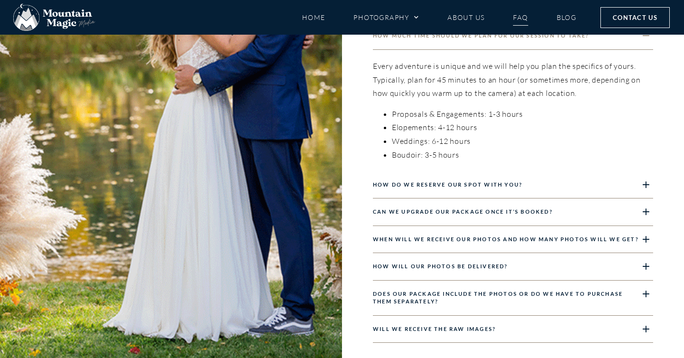
click at [415, 182] on link "How do we reserve our spot with you?" at bounding box center [448, 184] width 150 height 6
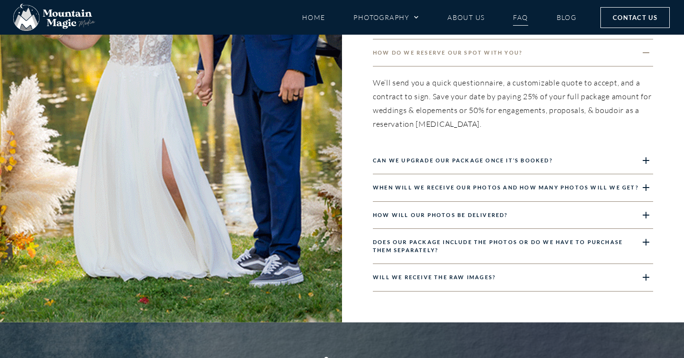
scroll to position [1242, 0]
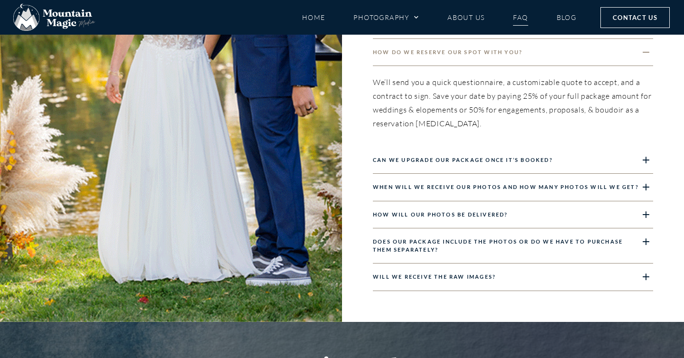
click at [436, 240] on link "Does our package include the photos or do we have to purchase them separately?" at bounding box center [498, 245] width 250 height 14
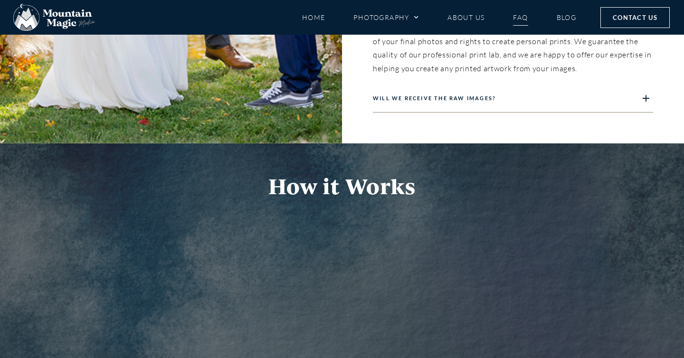
scroll to position [1431, 0]
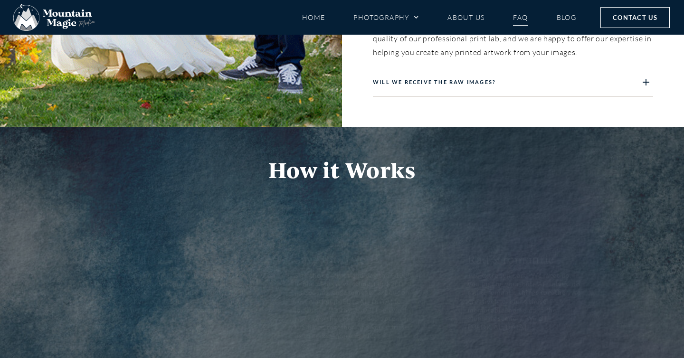
click at [409, 86] on div "Will we receive the RAW images?" at bounding box center [513, 83] width 280 height 28
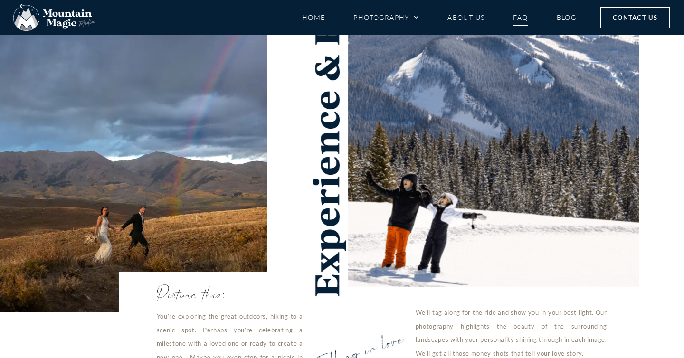
scroll to position [0, 0]
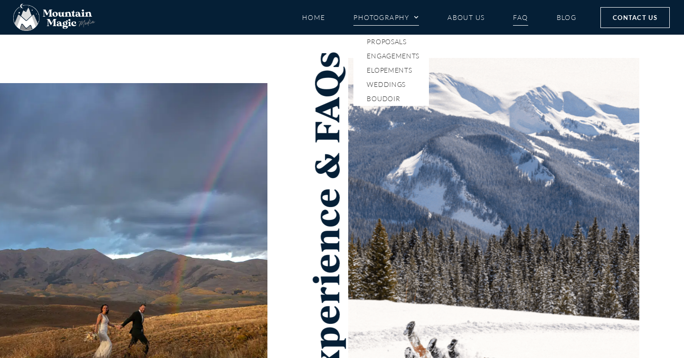
click at [402, 17] on link "Photography" at bounding box center [386, 17] width 66 height 17
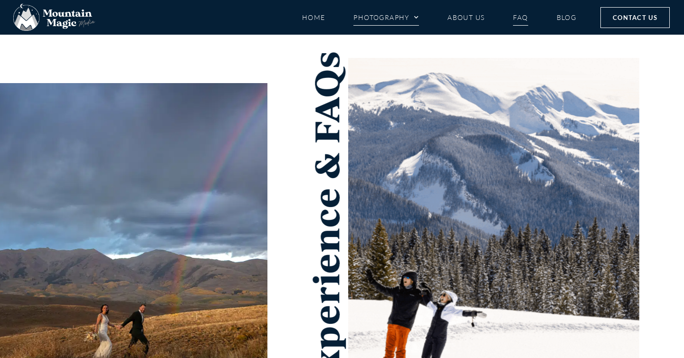
click at [415, 18] on span "Menu" at bounding box center [413, 17] width 9 height 14
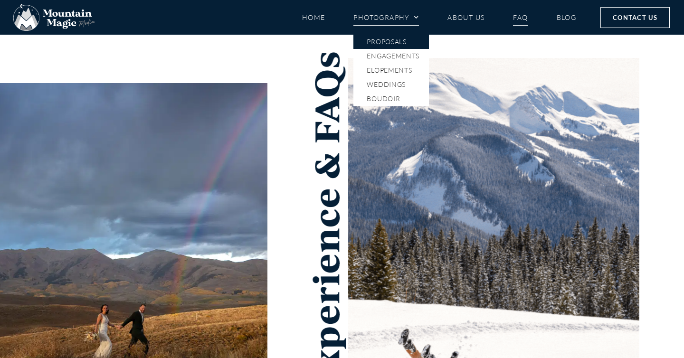
click at [397, 40] on link "Proposals" at bounding box center [391, 42] width 76 height 14
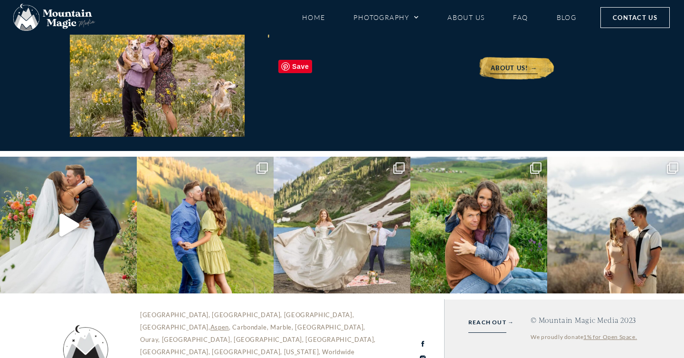
scroll to position [5335, 0]
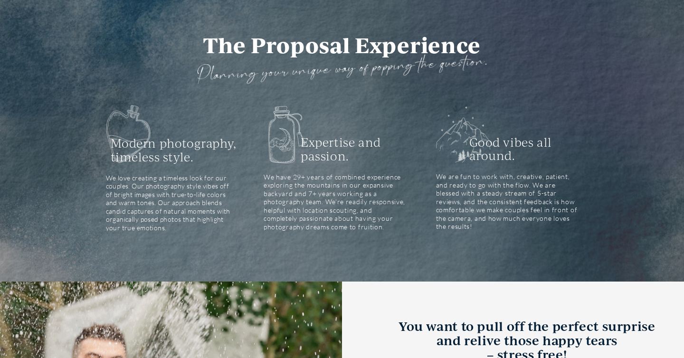
scroll to position [2464, 0]
